Goal: Information Seeking & Learning: Learn about a topic

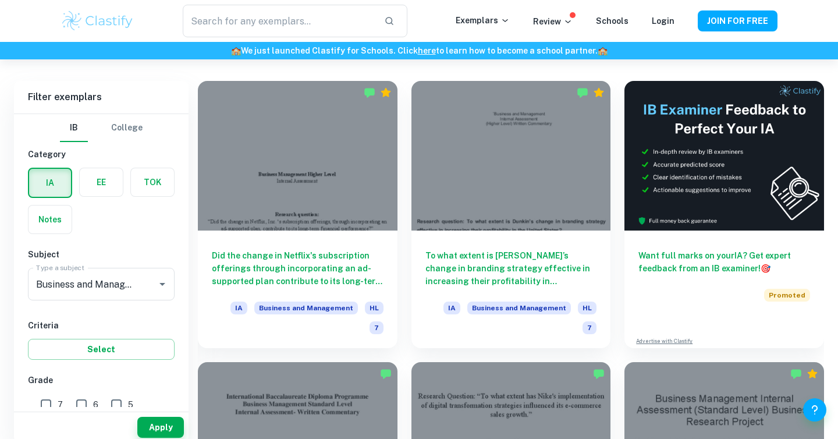
scroll to position [321, 0]
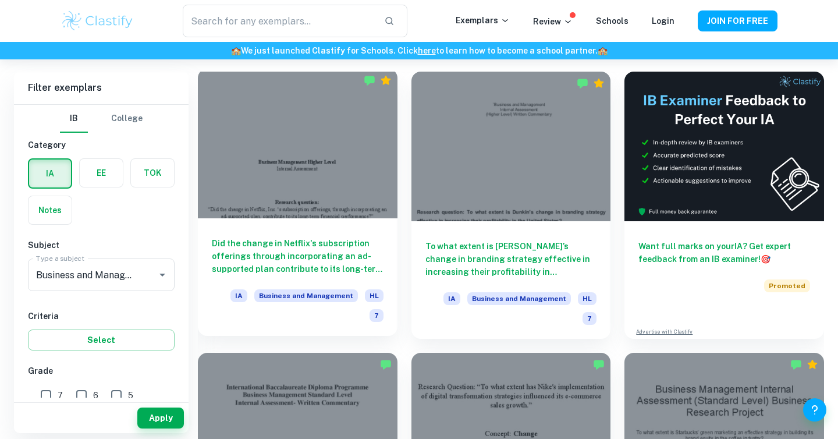
click at [347, 200] on div at bounding box center [298, 143] width 200 height 149
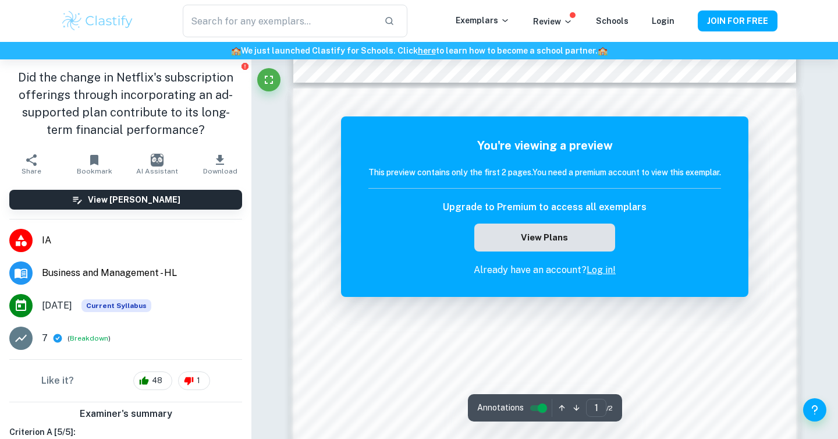
scroll to position [120, 0]
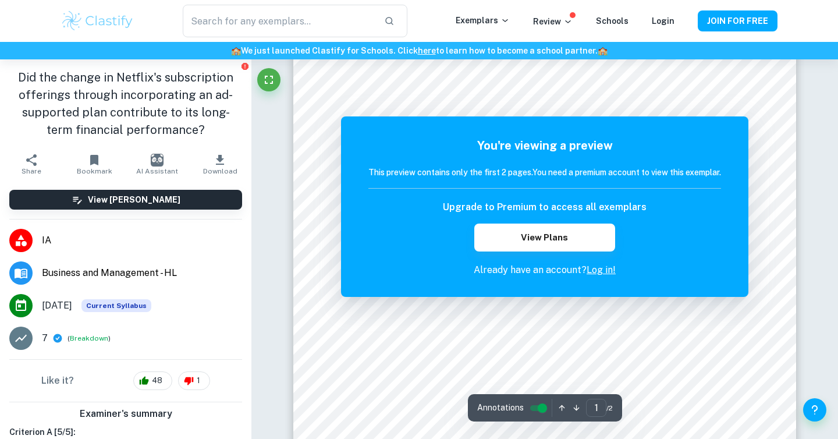
click at [678, 22] on div "Exemplars Review Schools Login" at bounding box center [576, 21] width 242 height 14
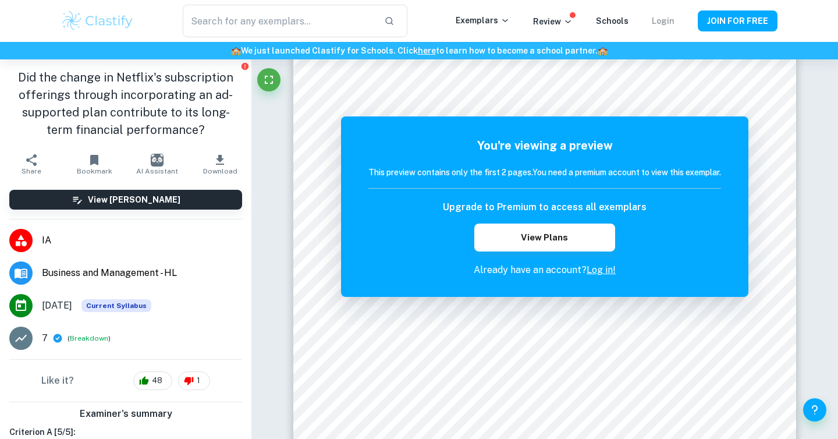
click at [668, 21] on link "Login" at bounding box center [663, 20] width 23 height 9
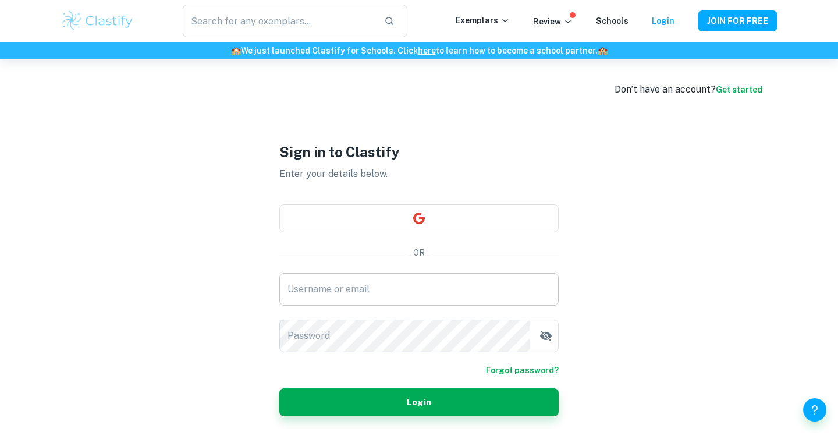
click at [373, 284] on input "Username or email" at bounding box center [418, 289] width 279 height 33
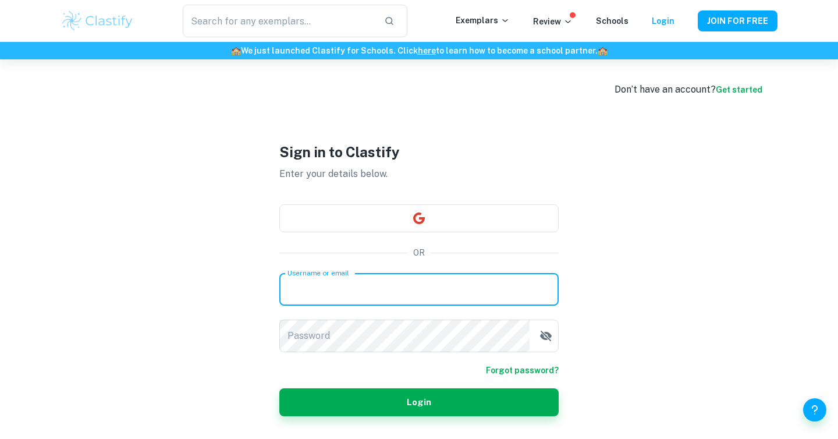
type input "[EMAIL_ADDRESS][DOMAIN_NAME]"
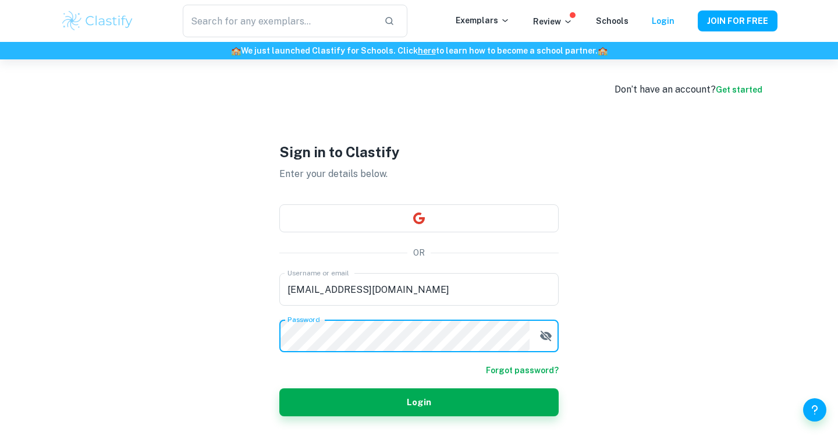
click at [279, 388] on button "Login" at bounding box center [418, 402] width 279 height 28
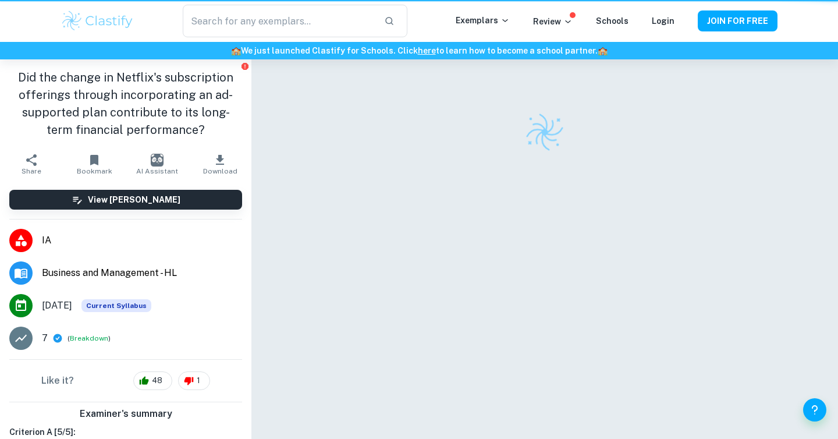
scroll to position [59, 0]
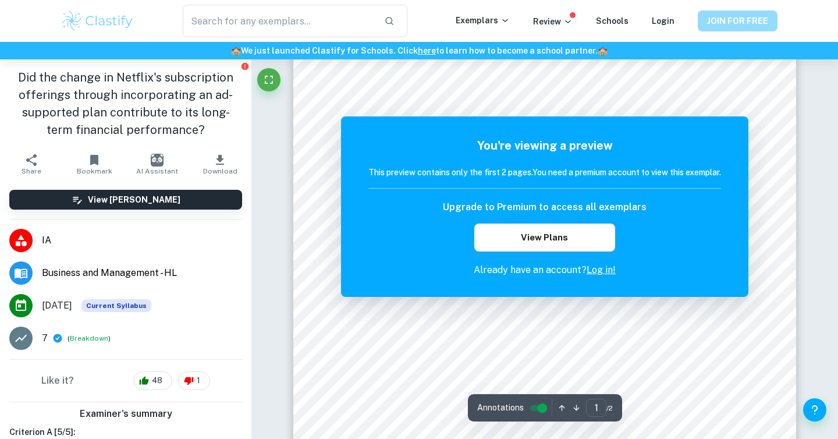
click at [708, 19] on button "JOIN FOR FREE" at bounding box center [737, 20] width 80 height 21
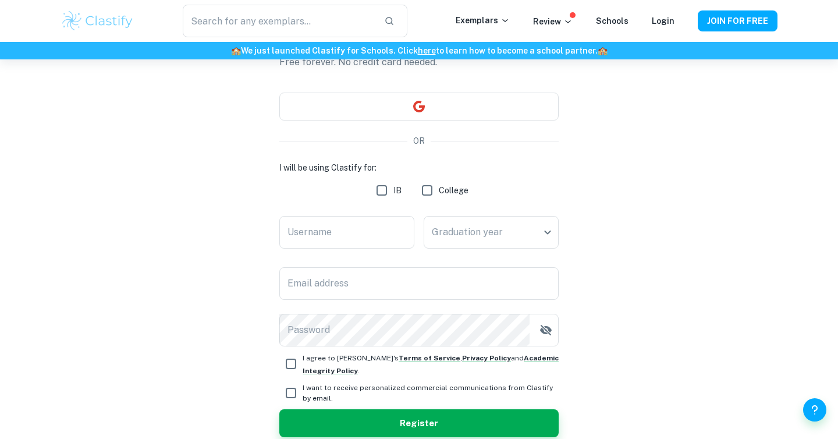
scroll to position [140, 0]
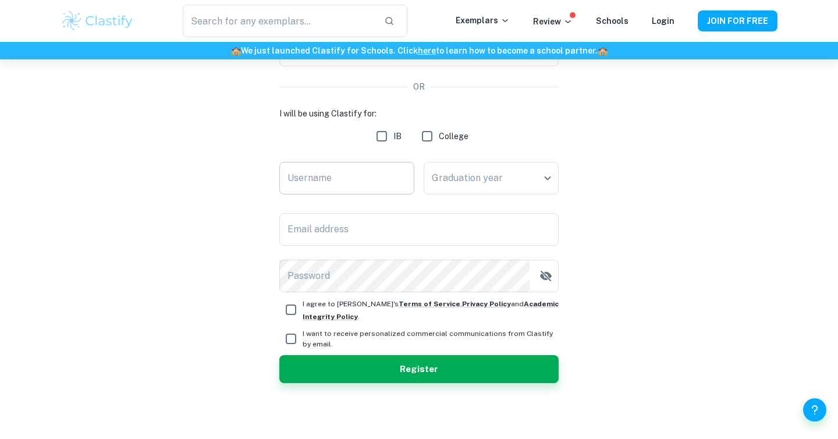
click at [339, 187] on input "Username" at bounding box center [346, 178] width 135 height 33
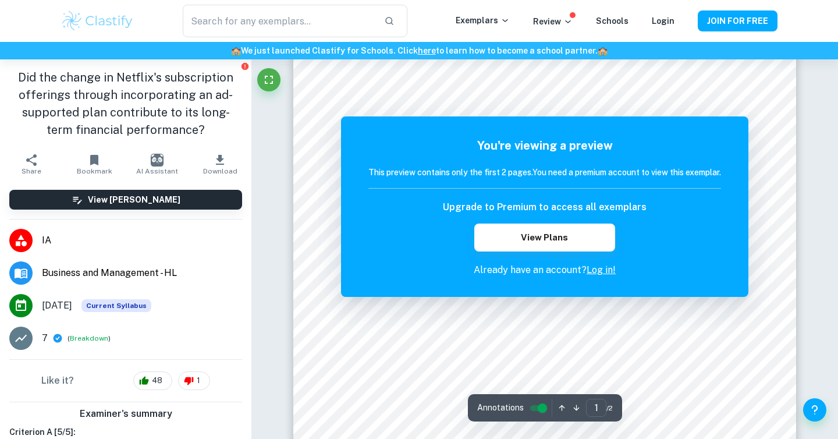
scroll to position [65, 0]
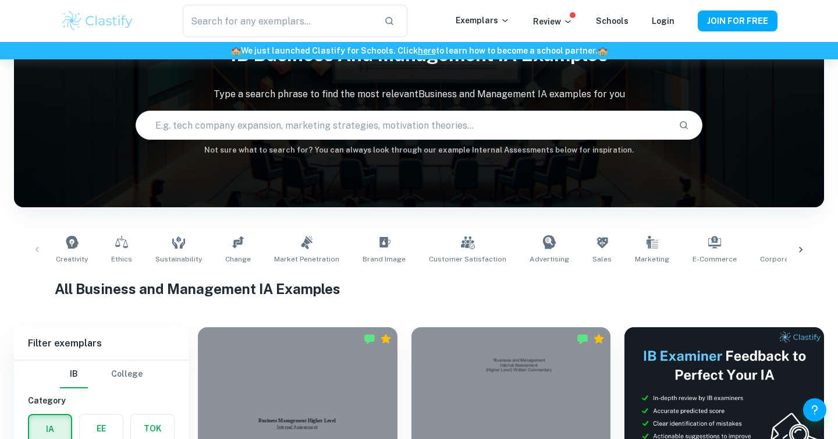
scroll to position [321, 0]
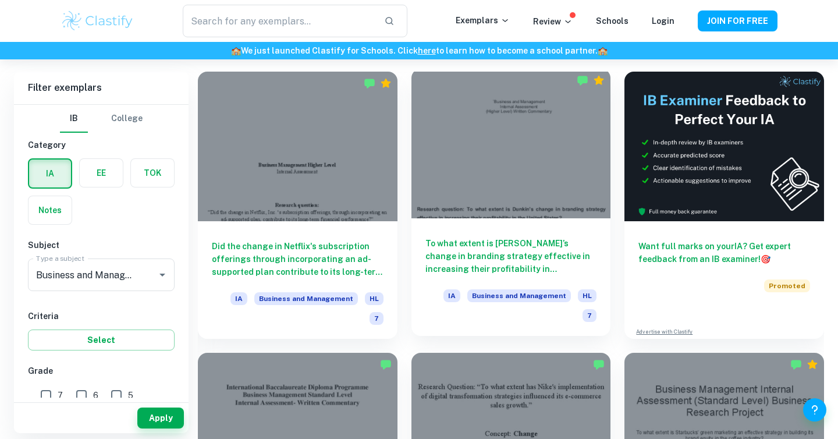
click at [532, 213] on div at bounding box center [511, 143] width 200 height 149
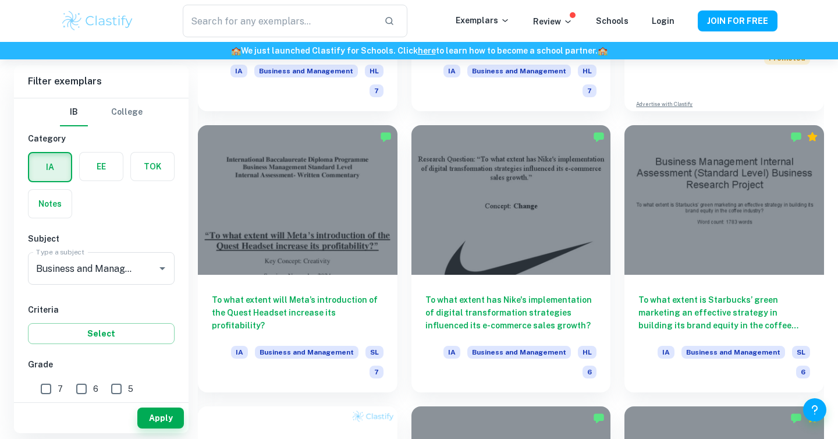
scroll to position [560, 0]
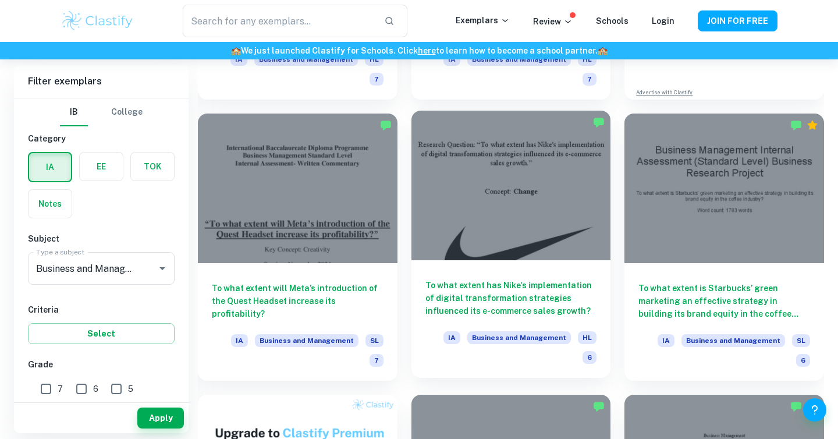
click at [504, 220] on div at bounding box center [511, 185] width 200 height 149
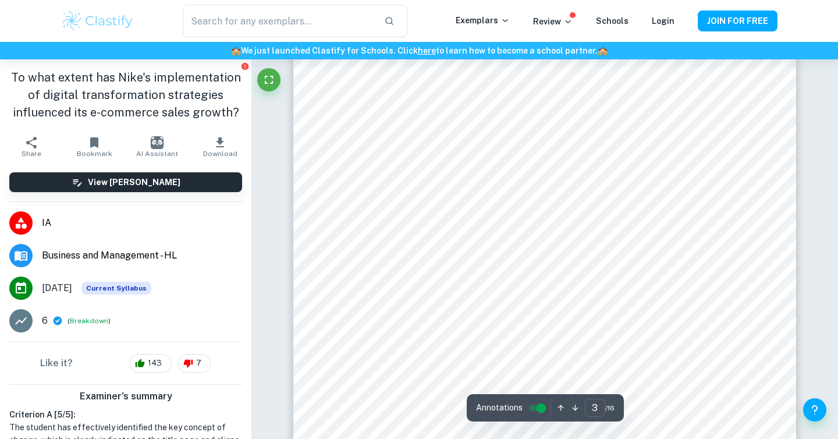
scroll to position [1533, 0]
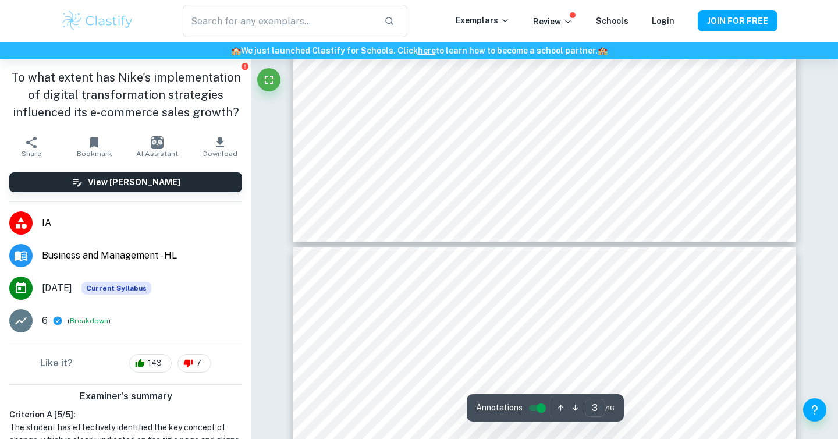
type input "4"
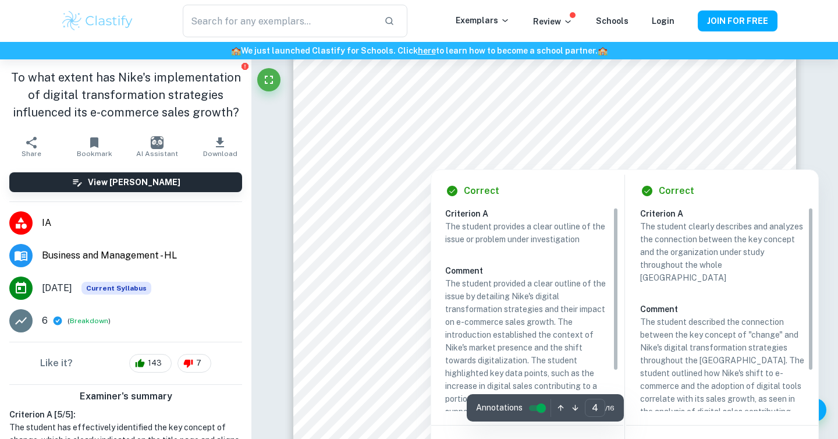
scroll to position [2266, 0]
